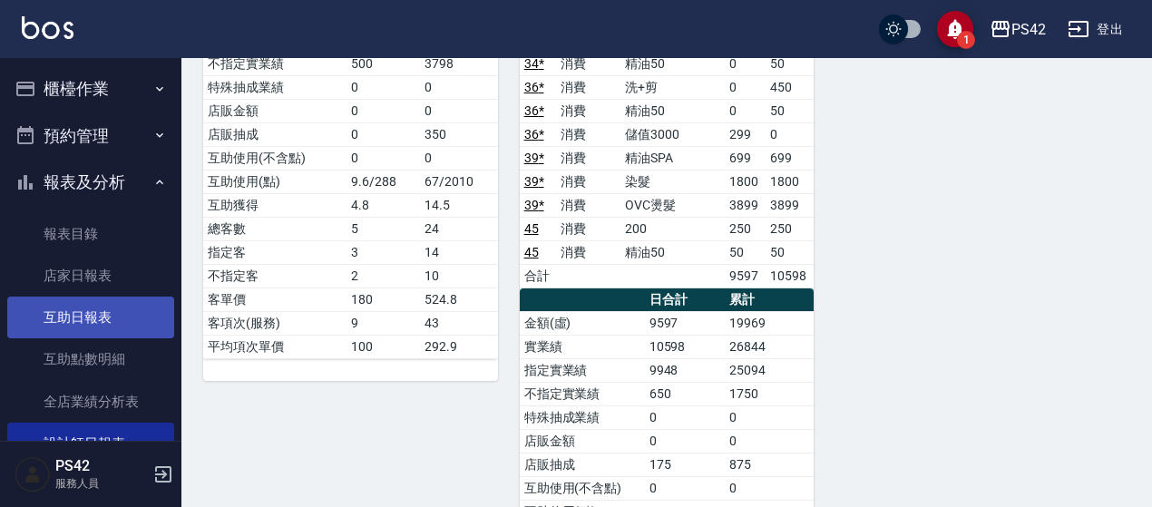
scroll to position [91, 0]
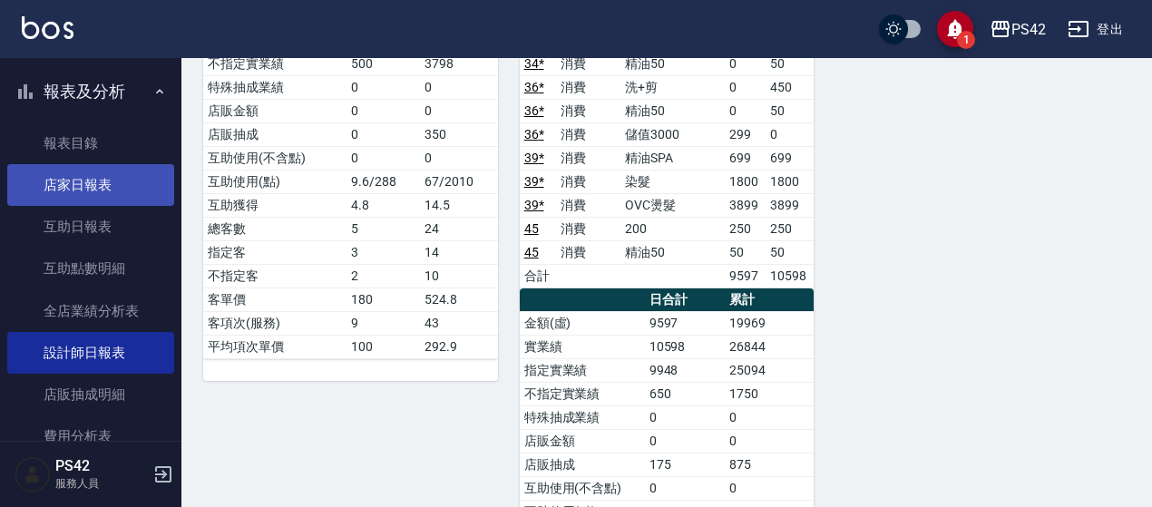
click at [80, 193] on link "店家日報表" at bounding box center [90, 185] width 167 height 42
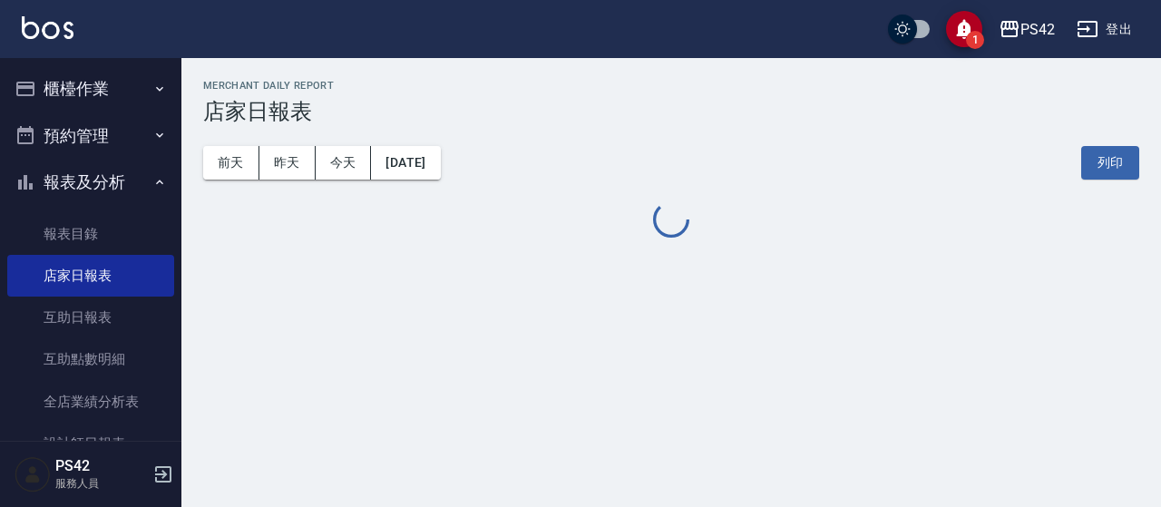
click at [109, 90] on button "櫃檯作業" at bounding box center [90, 88] width 167 height 47
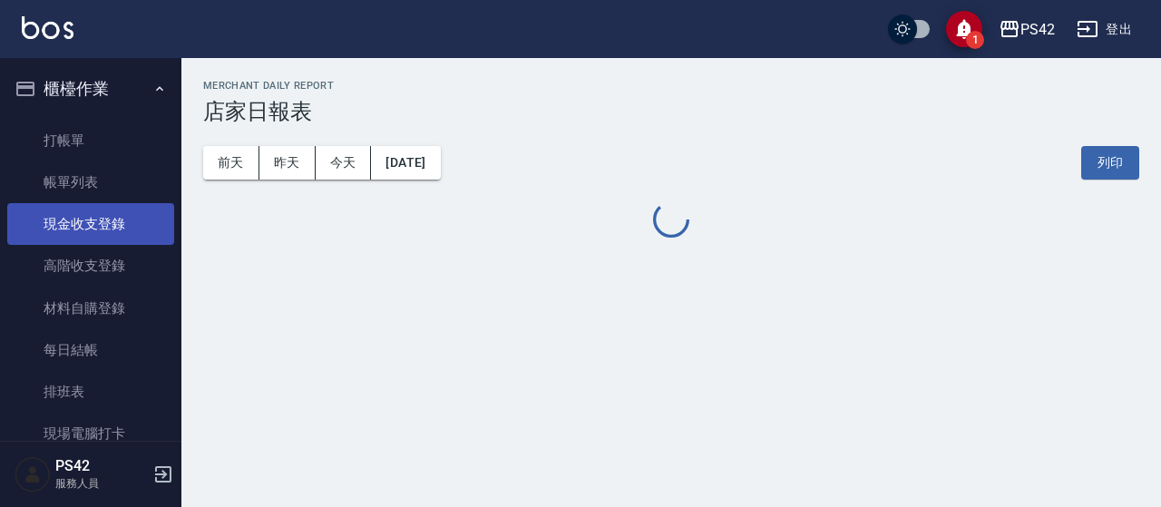
click at [100, 224] on link "現金收支登錄" at bounding box center [90, 224] width 167 height 42
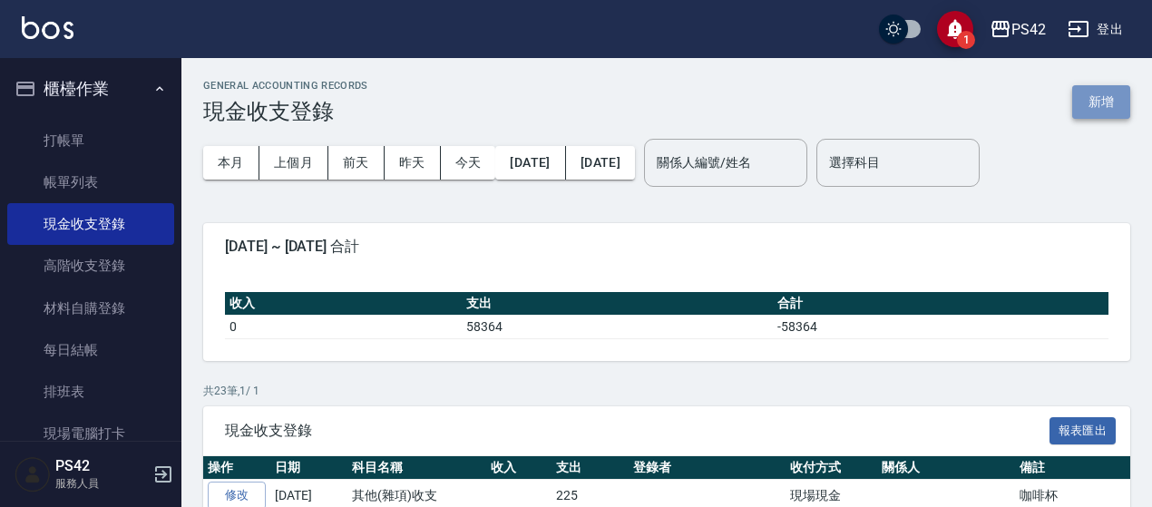
click at [1127, 90] on button "新增" at bounding box center [1101, 102] width 58 height 34
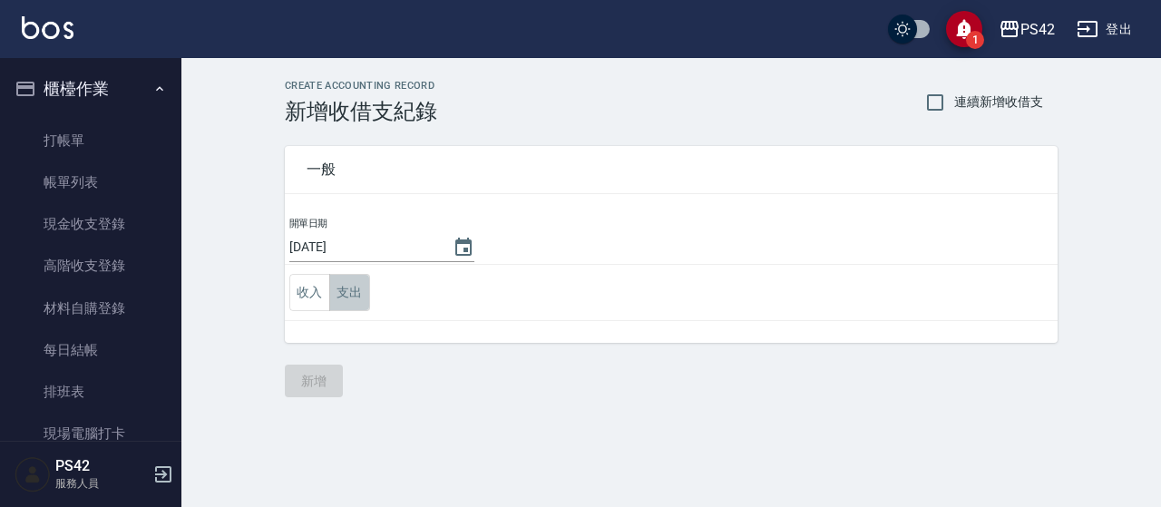
click at [341, 291] on button "支出" at bounding box center [349, 292] width 41 height 37
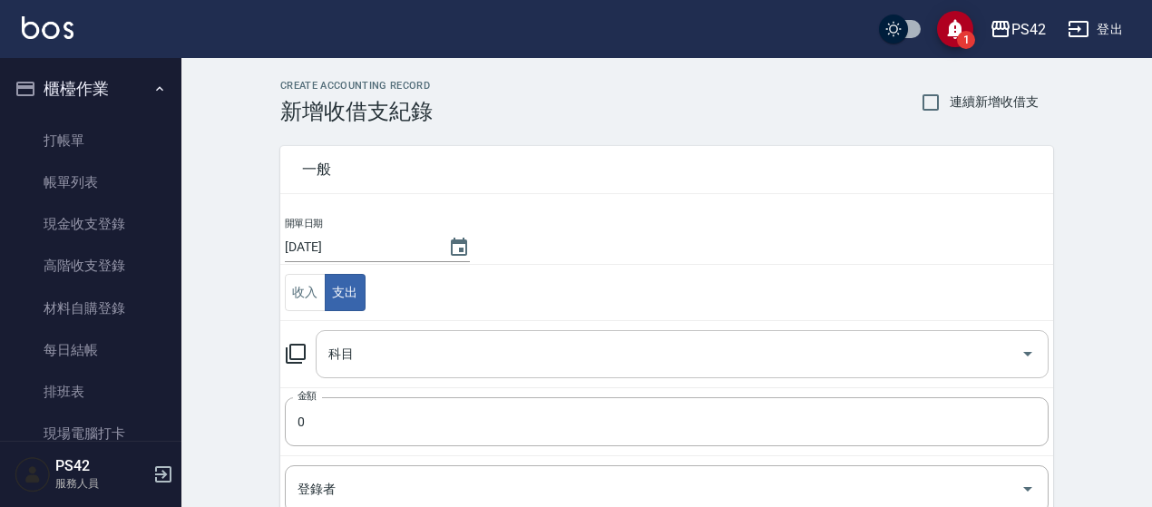
click at [365, 346] on input "科目" at bounding box center [668, 354] width 689 height 32
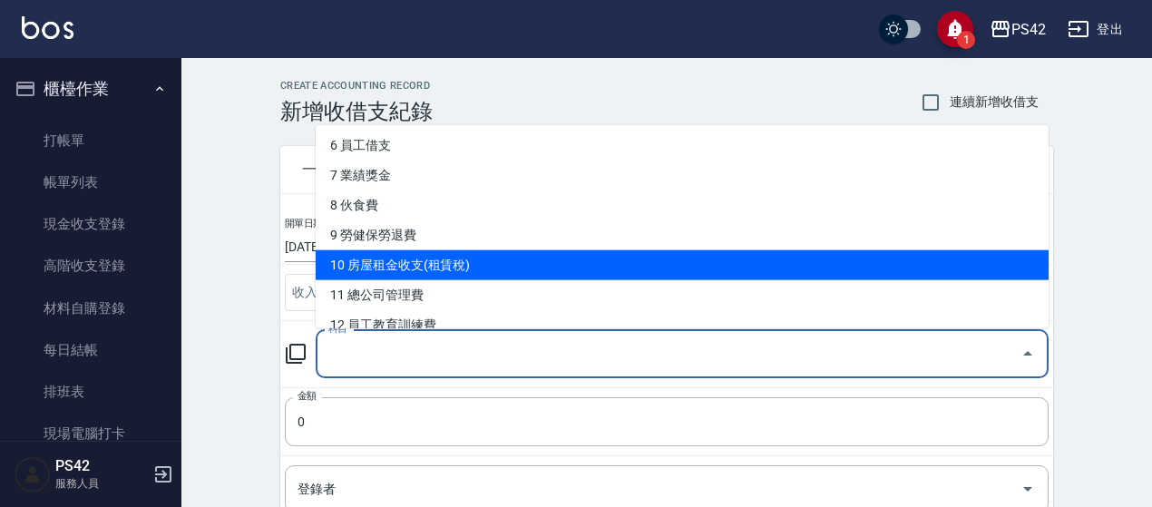
scroll to position [91, 0]
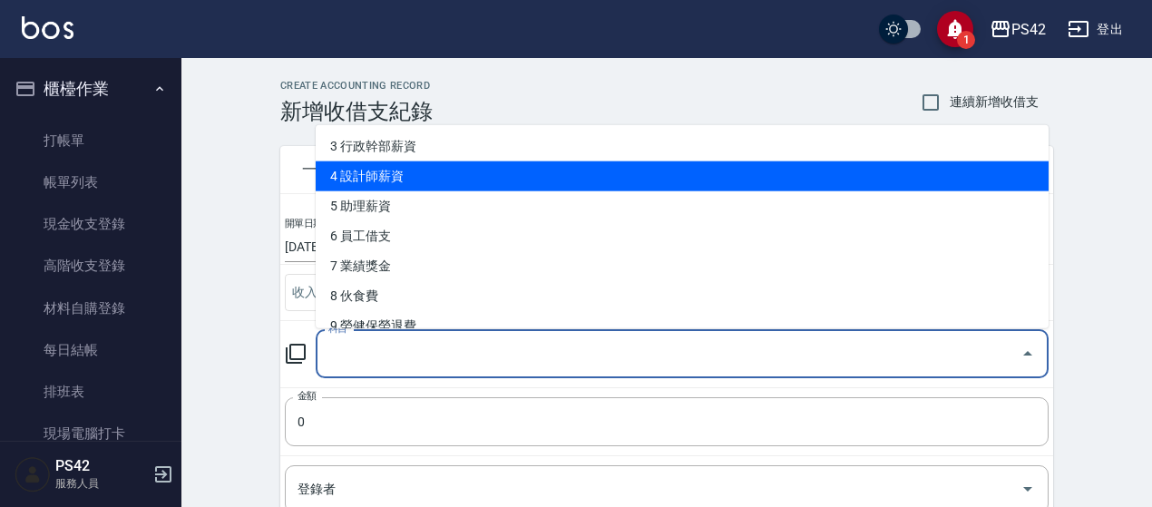
click at [476, 186] on li "4 設計師薪資" at bounding box center [682, 176] width 733 height 30
type input "4 設計師薪資"
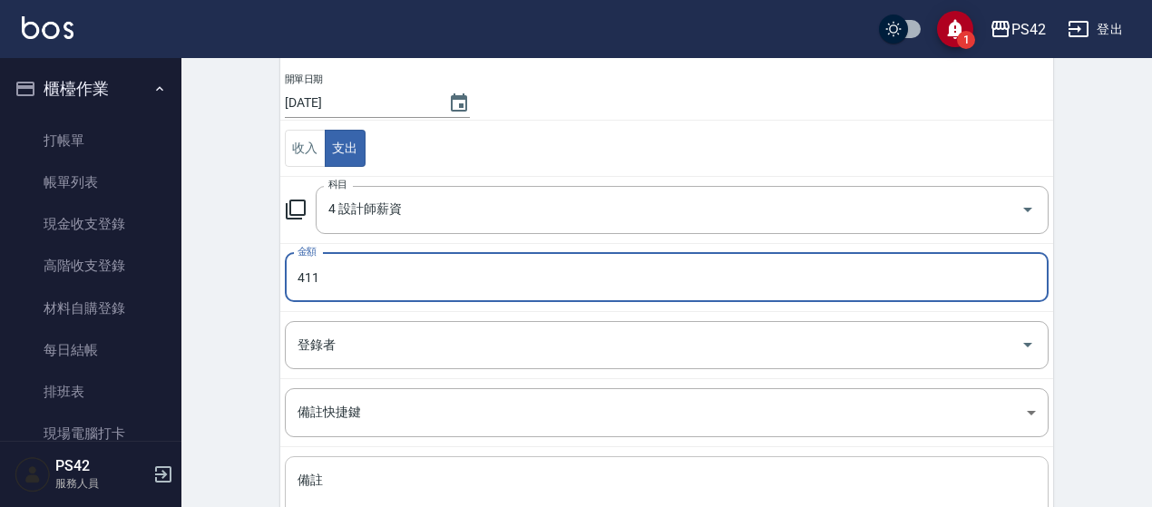
scroll to position [290, 0]
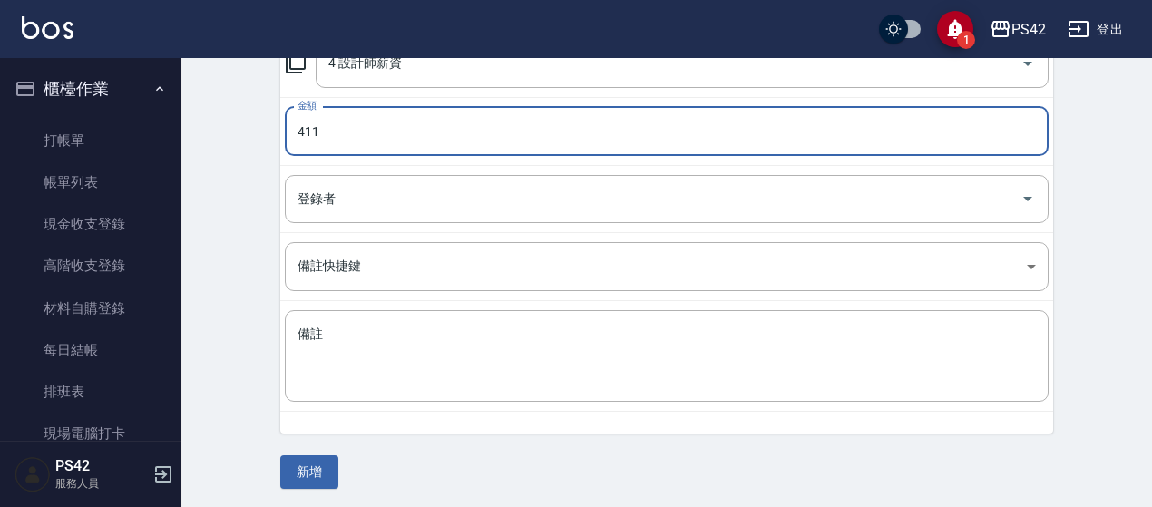
drag, startPoint x: 337, startPoint y: 132, endPoint x: 307, endPoint y: 137, distance: 30.4
click at [307, 137] on input "411" at bounding box center [667, 131] width 764 height 49
type input "474"
click at [321, 460] on button "新增" at bounding box center [309, 472] width 58 height 34
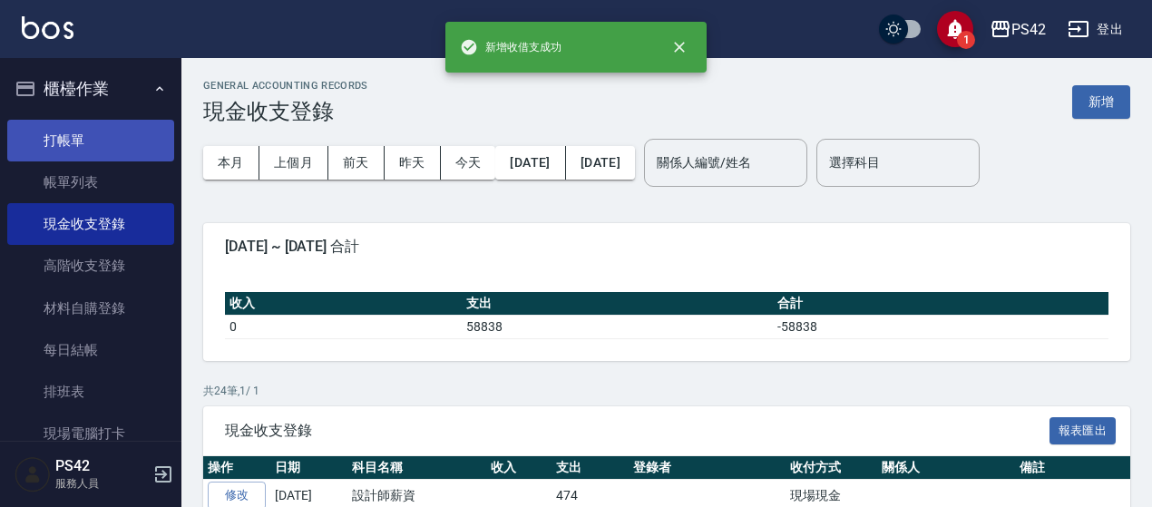
click at [94, 143] on link "打帳單" at bounding box center [90, 141] width 167 height 42
